Goal: Find specific fact: Find specific fact

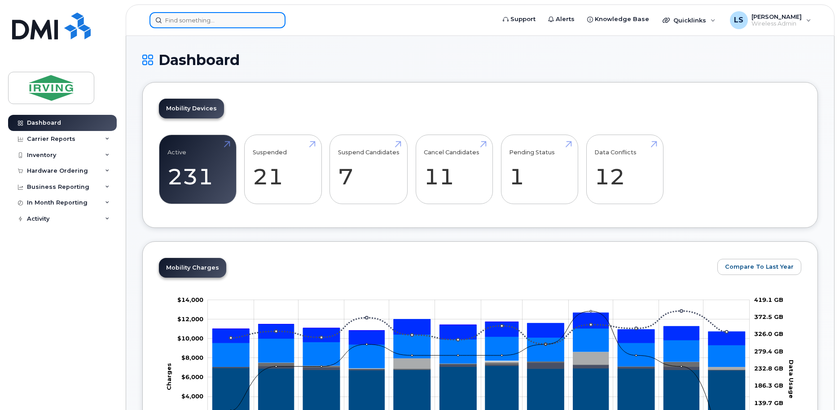
click at [241, 15] on input at bounding box center [217, 20] width 136 height 16
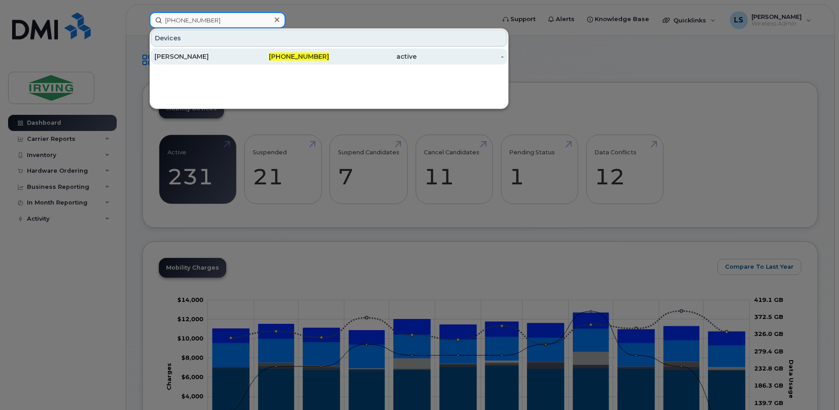
type input "[PHONE_NUMBER]"
click at [294, 57] on span "[PHONE_NUMBER]" at bounding box center [299, 56] width 60 height 8
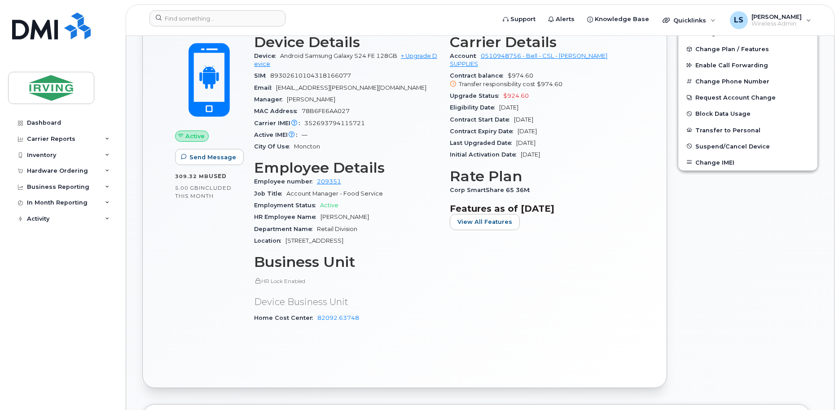
scroll to position [210, 0]
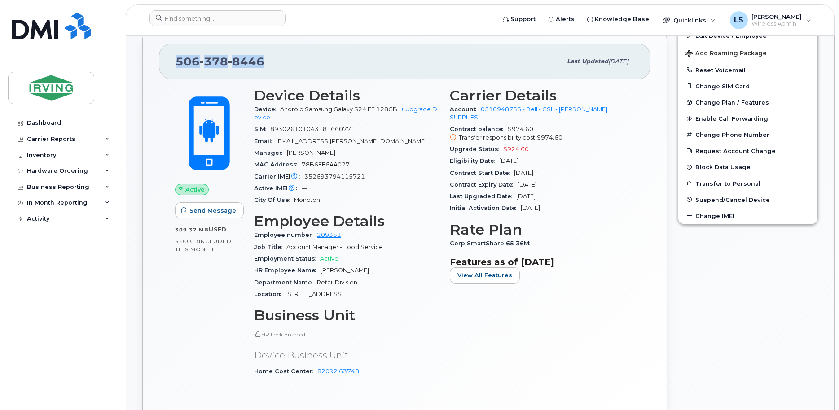
drag, startPoint x: 262, startPoint y: 58, endPoint x: 166, endPoint y: 73, distance: 98.0
click at [166, 73] on div "506 378 8446 Last updated Aug 07, 2025" at bounding box center [404, 62] width 491 height 36
copy span "506 378 8446"
